Goal: Information Seeking & Learning: Find specific page/section

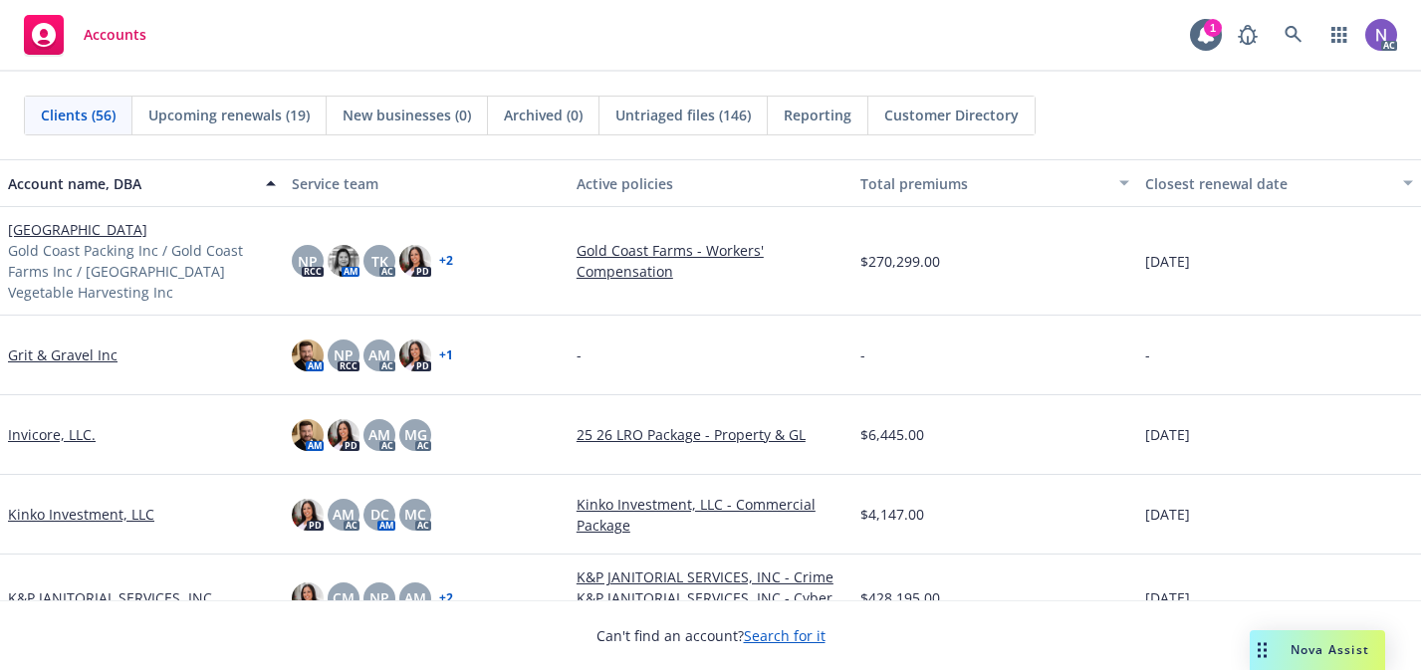
click at [1314, 38] on div "AC" at bounding box center [1312, 35] width 169 height 40
click at [1308, 38] on link at bounding box center [1294, 35] width 40 height 40
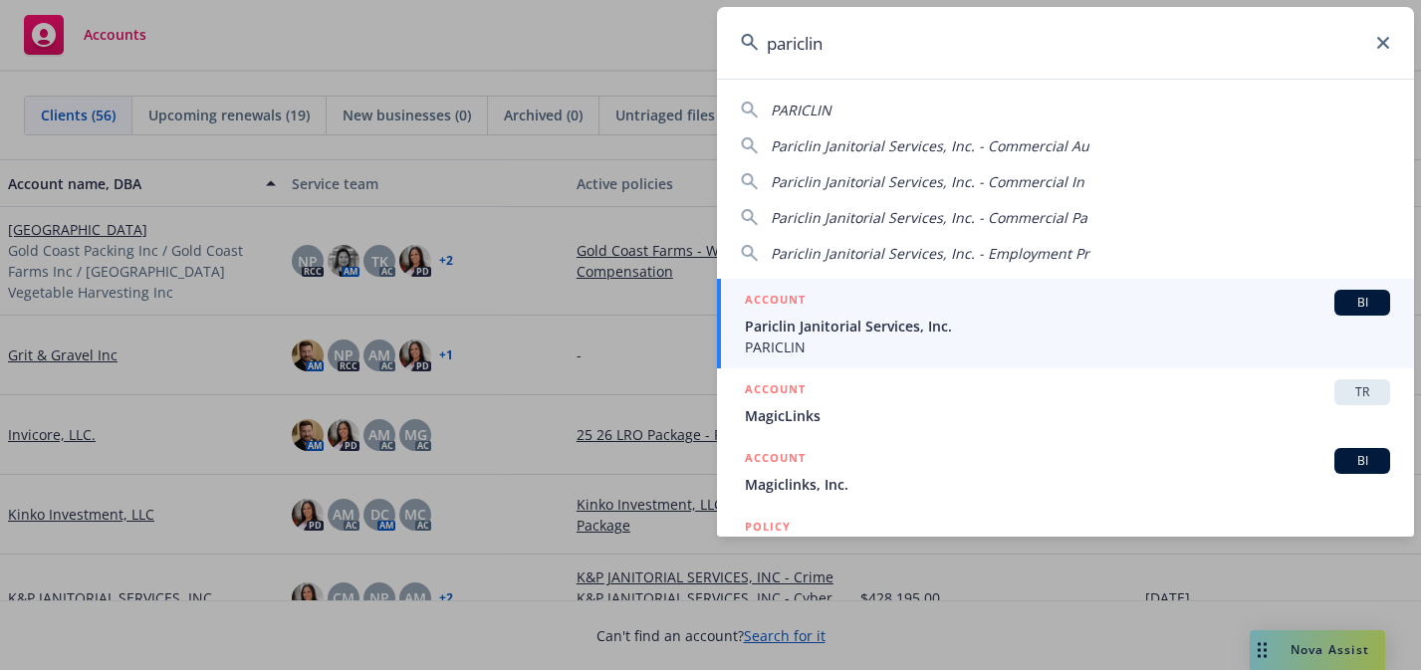
type input "pariclin"
click at [1019, 333] on span "Pariclin Janitorial Services, Inc." at bounding box center [1067, 326] width 645 height 21
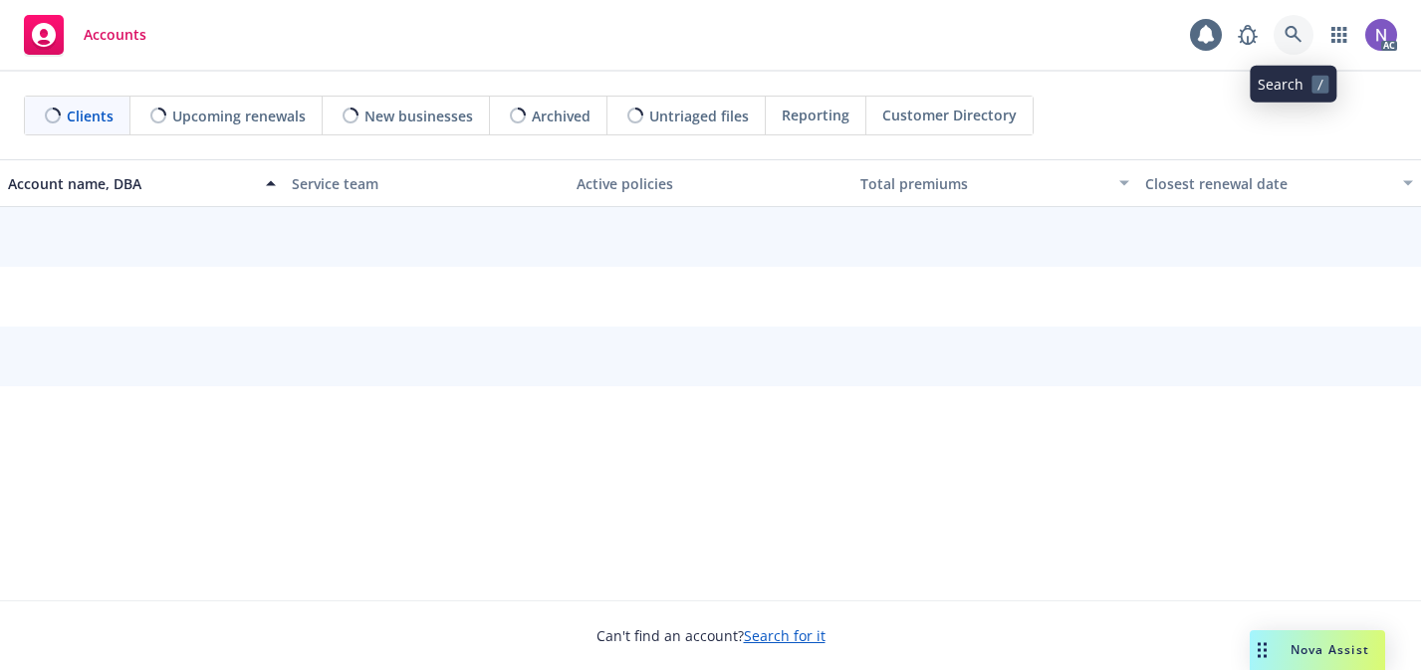
click at [1303, 40] on link at bounding box center [1294, 35] width 40 height 40
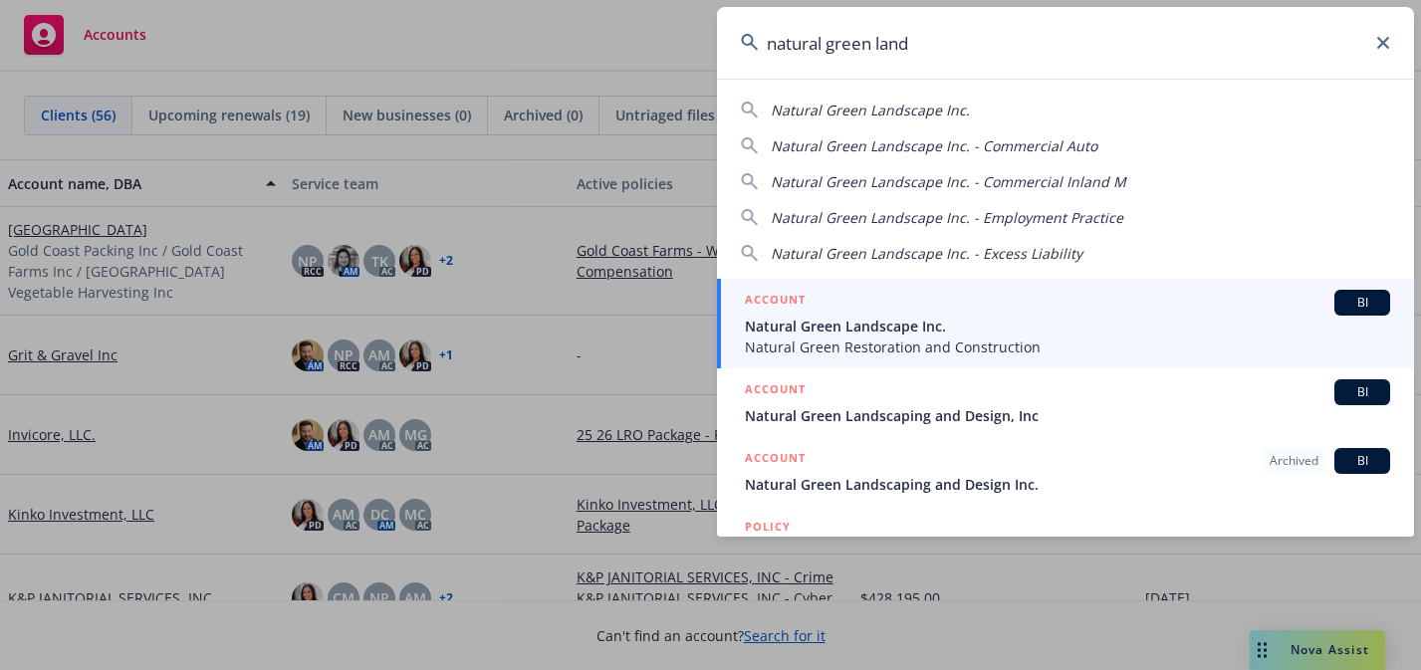
type input "natural green land"
click at [1078, 334] on span "Natural Green Landscape Inc." at bounding box center [1067, 326] width 645 height 21
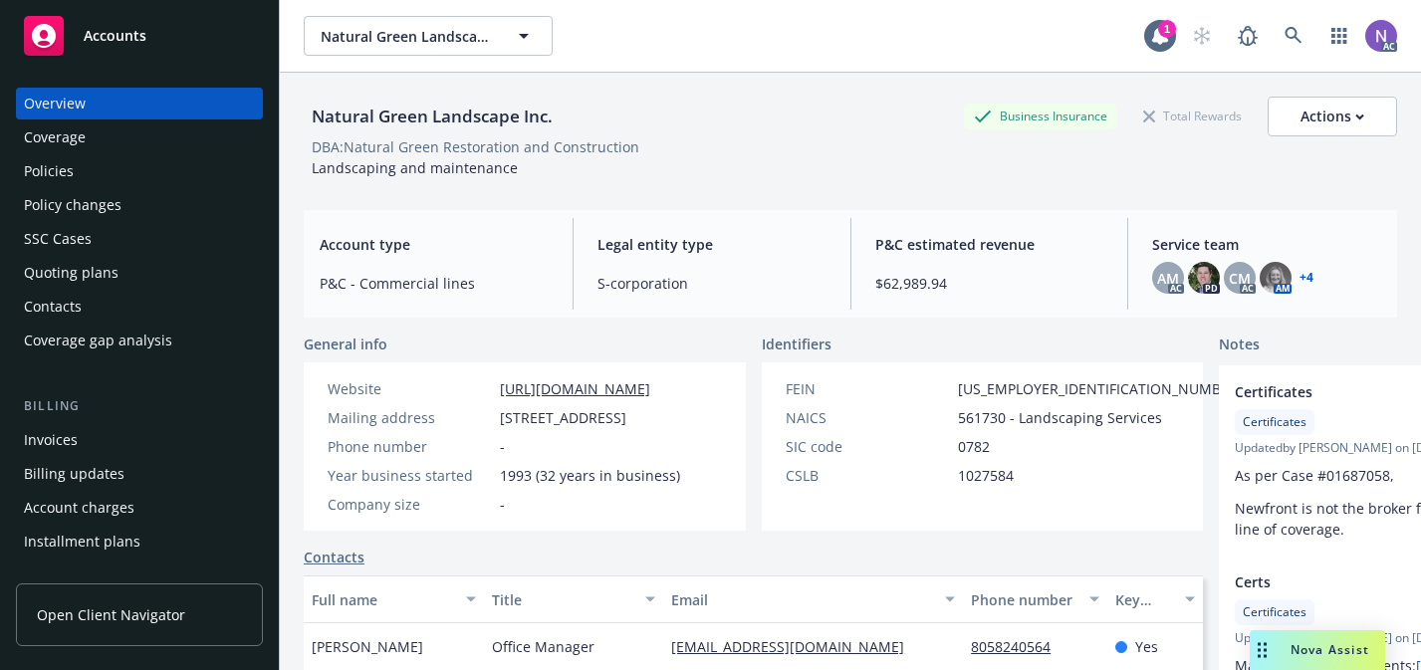
click at [201, 171] on div "Policies" at bounding box center [139, 171] width 231 height 32
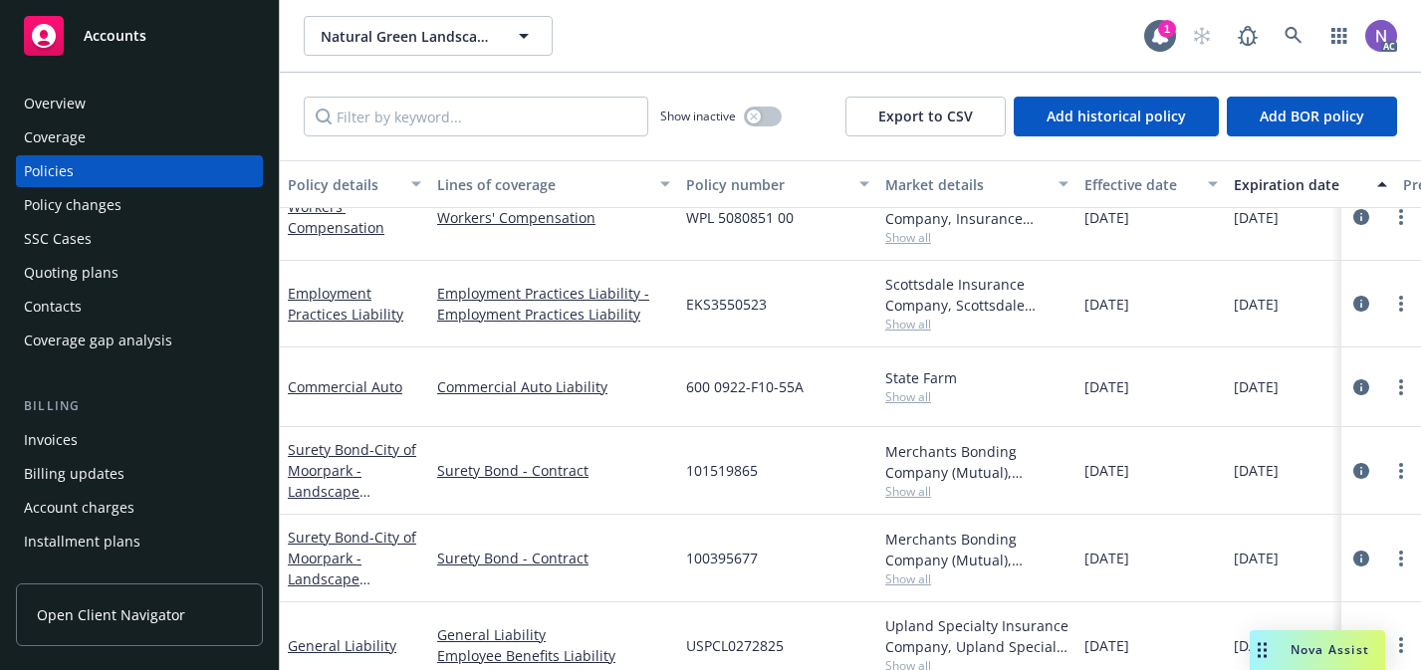
scroll to position [101, 0]
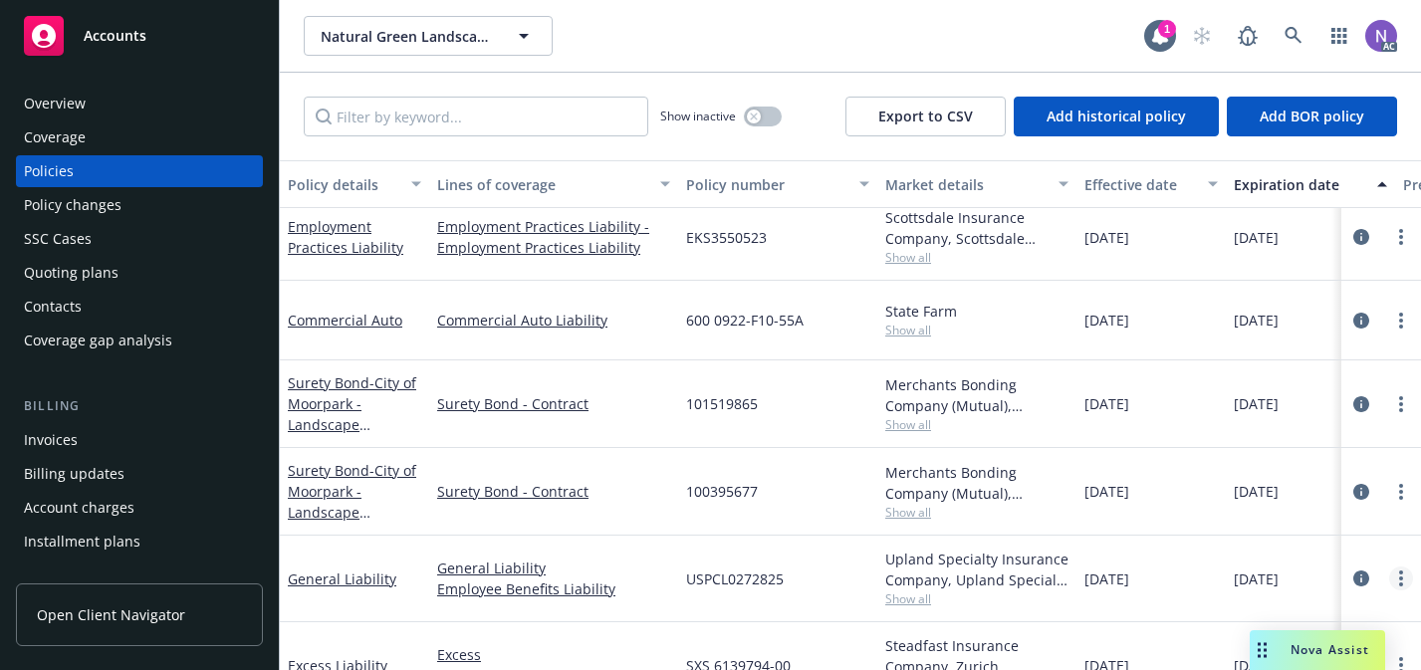
click at [1402, 579] on circle "more" at bounding box center [1401, 579] width 4 height 4
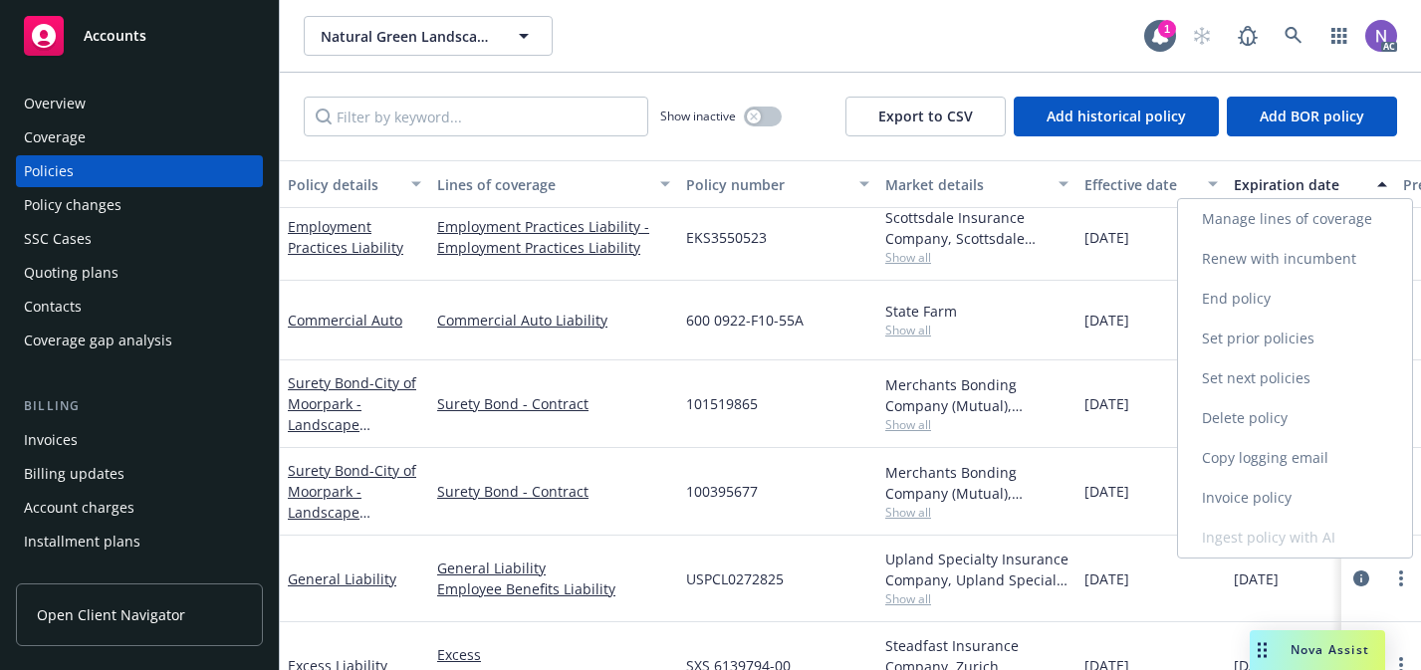
click at [1282, 466] on link "Copy logging email" at bounding box center [1295, 458] width 234 height 40
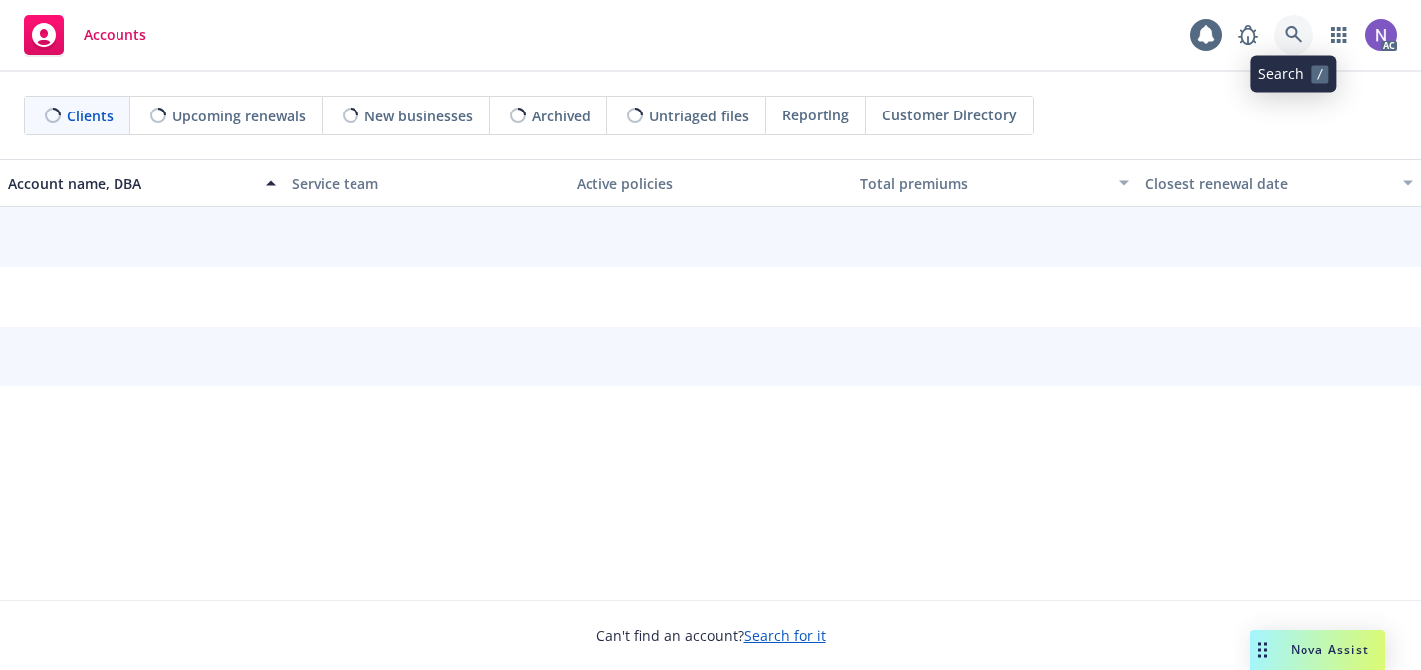
click at [1295, 29] on icon at bounding box center [1293, 34] width 17 height 17
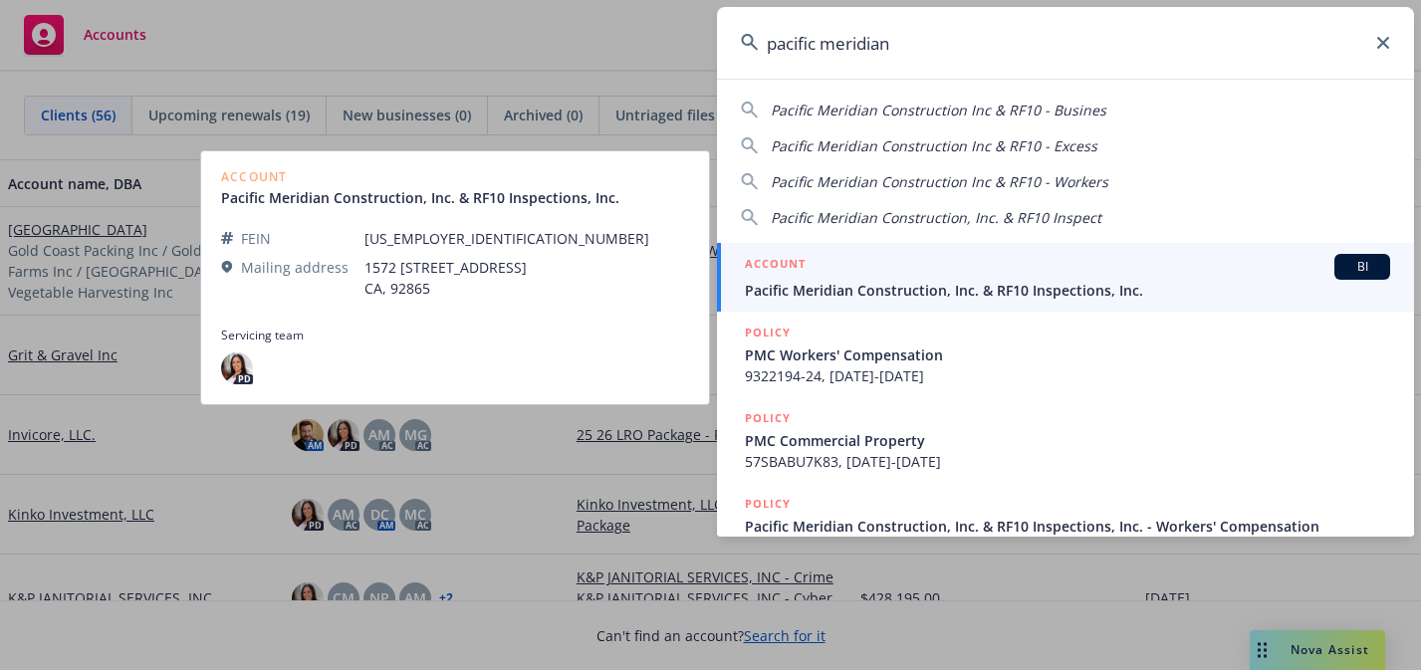
type input "pacific meridian"
click at [1105, 276] on div "ACCOUNT BI" at bounding box center [1067, 267] width 645 height 26
